Goal: Transaction & Acquisition: Purchase product/service

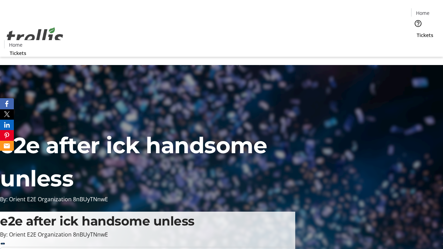
click at [417, 32] on span "Tickets" at bounding box center [425, 35] width 17 height 7
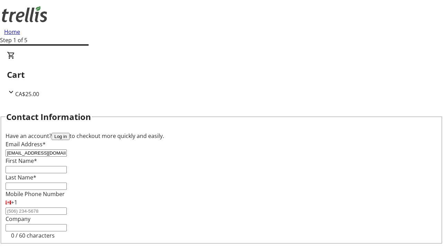
type input "[EMAIL_ADDRESS][DOMAIN_NAME]"
type input "Belle"
type input "Von"
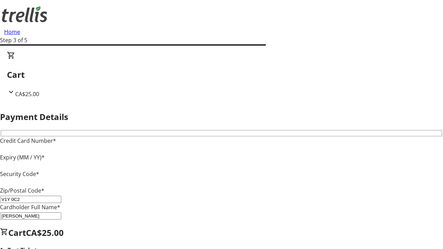
type input "V1Y 0C2"
